Goal: Task Accomplishment & Management: Manage account settings

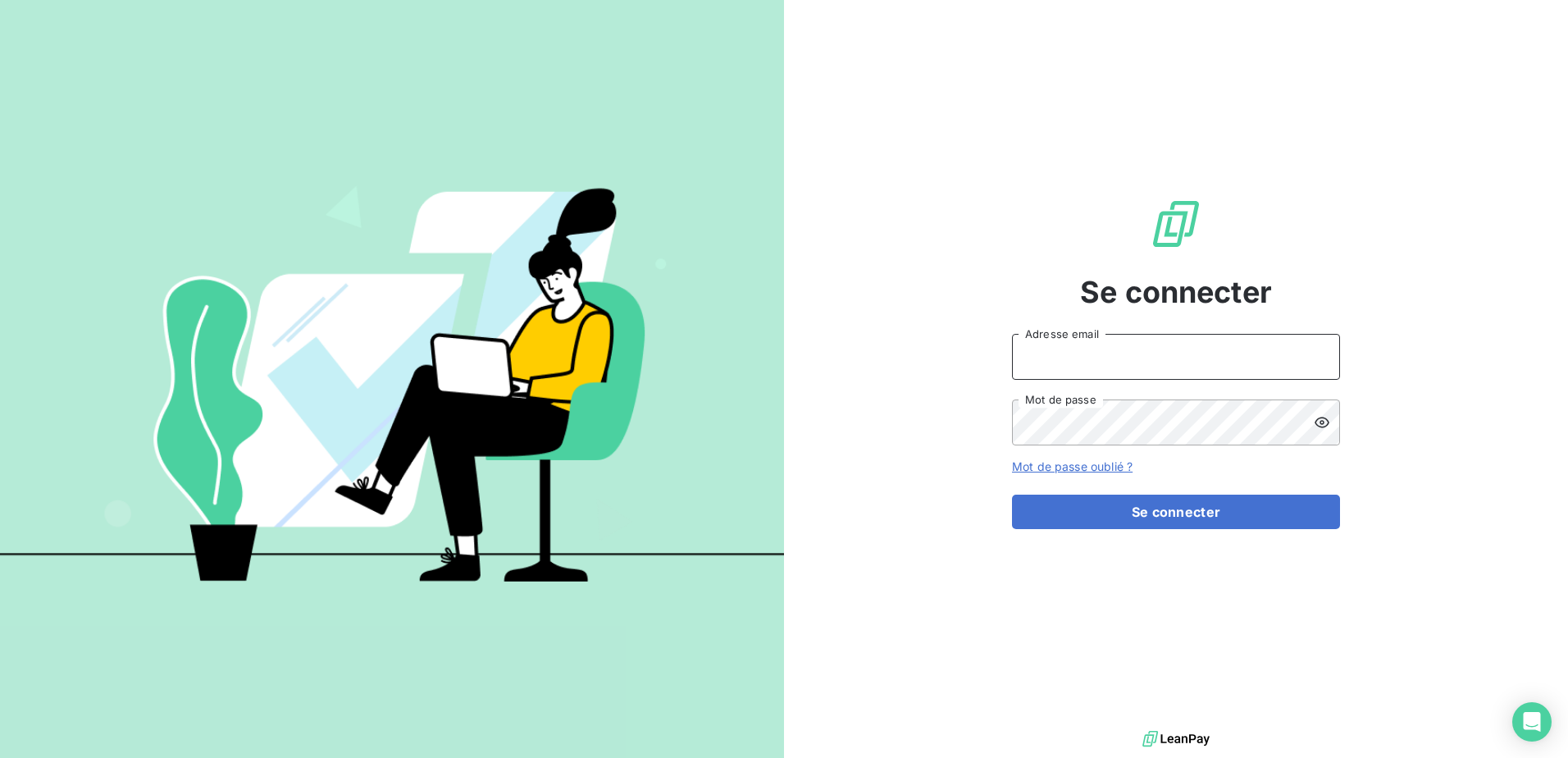
type input "[PERSON_NAME][EMAIL_ADDRESS][PERSON_NAME][DOMAIN_NAME]"
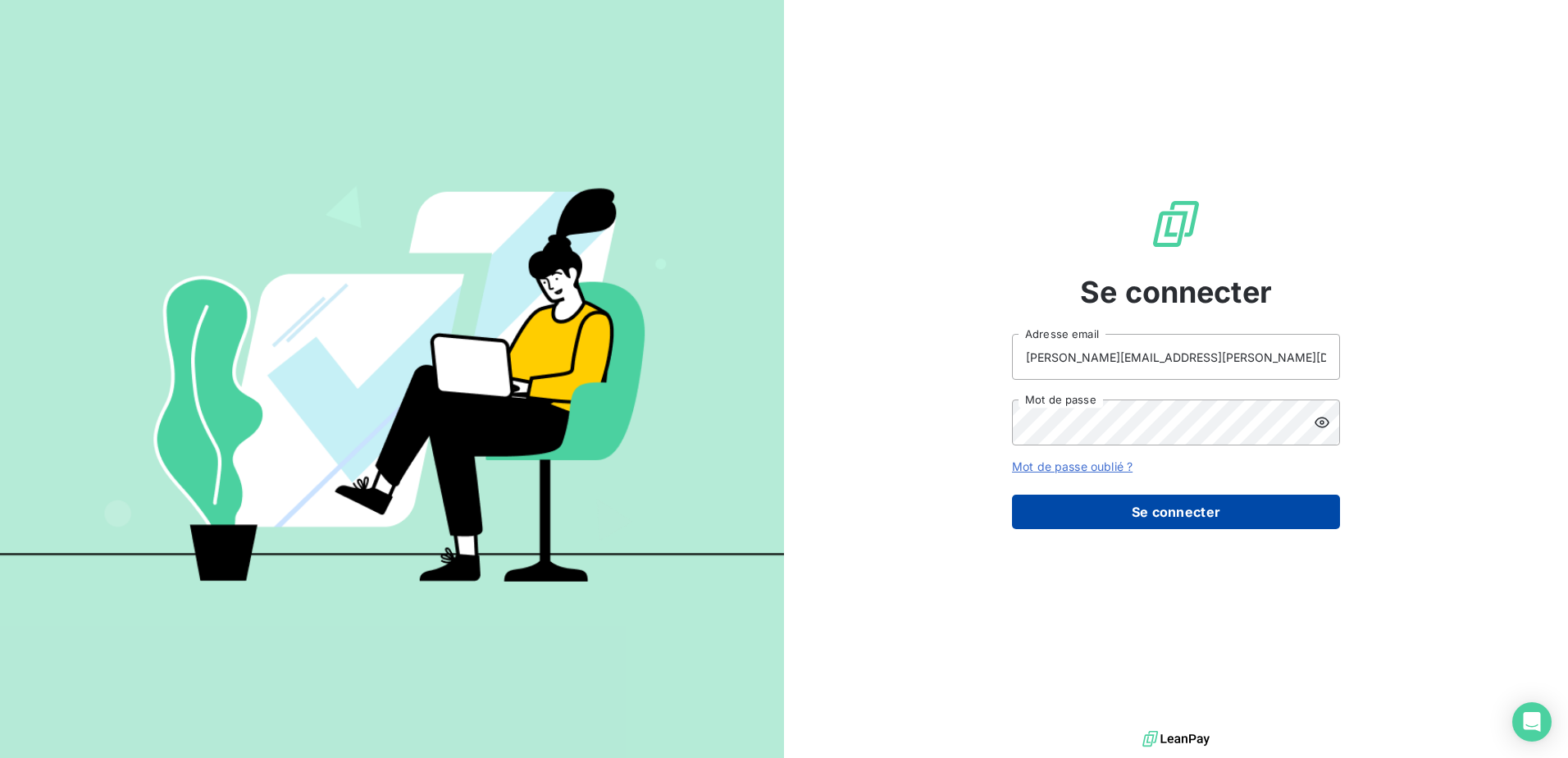
click at [1177, 507] on button "Se connecter" at bounding box center [1176, 512] width 328 height 35
